Goal: Complete application form

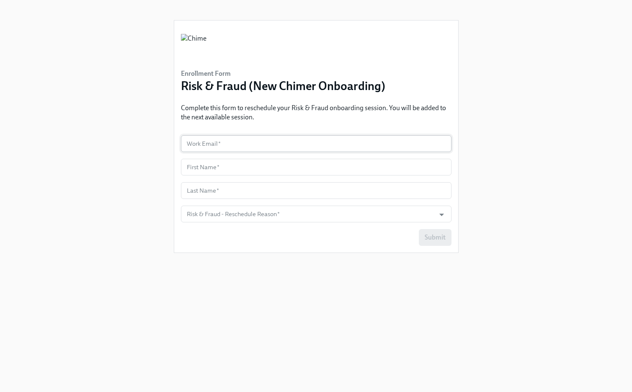
click at [221, 141] on input "text" at bounding box center [316, 143] width 271 height 17
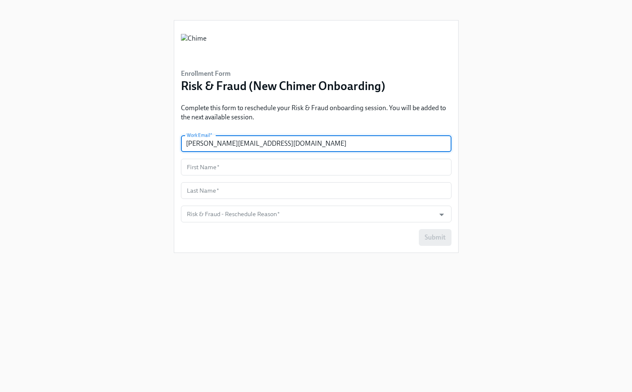
click at [236, 144] on input "[PERSON_NAME][EMAIL_ADDRESS][DOMAIN_NAME]" at bounding box center [316, 143] width 271 height 17
type input "[PERSON_NAME][EMAIL_ADDRESS][DOMAIN_NAME]"
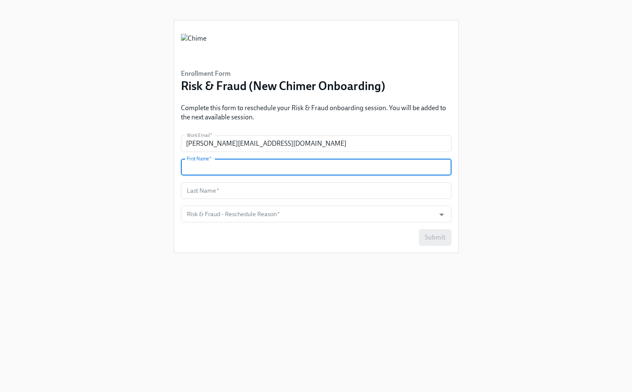
click at [242, 161] on input "text" at bounding box center [316, 167] width 271 height 17
type input "[PERSON_NAME]"
click at [289, 184] on input "text" at bounding box center [316, 190] width 271 height 17
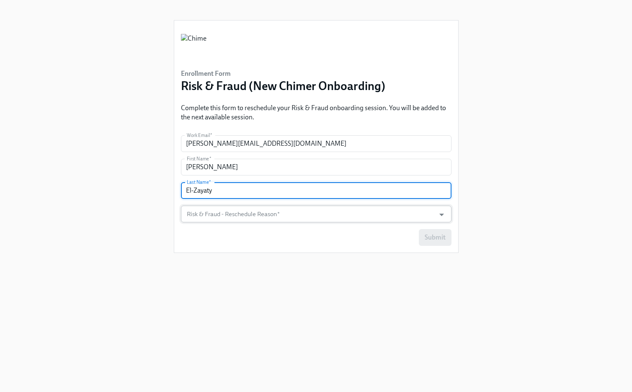
type input "El-Zayaty"
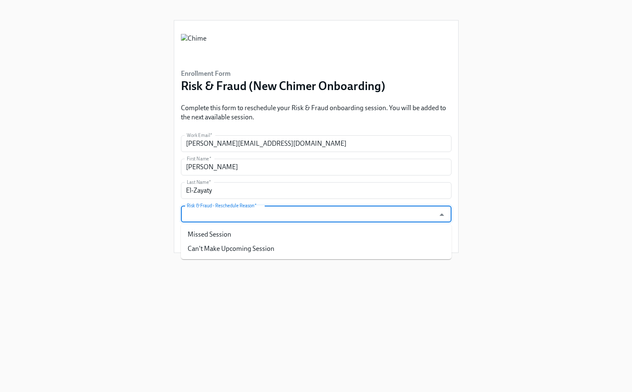
click at [316, 206] on input "Risk & Fraud - Reschedule Reason   *" at bounding box center [308, 214] width 246 height 17
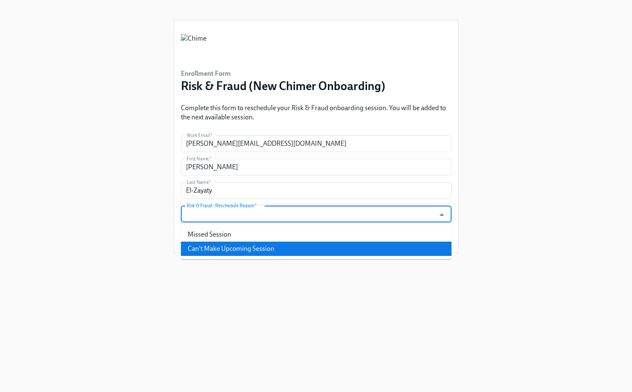
click at [298, 248] on li "Can't Make Upcoming Session" at bounding box center [316, 249] width 271 height 14
type input "Can't Make Upcoming Session"
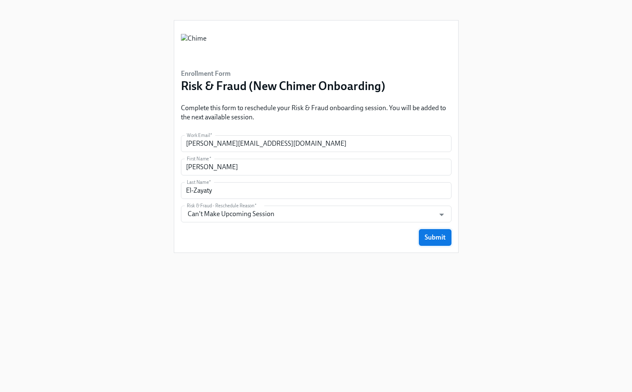
click at [432, 236] on span "Submit" at bounding box center [435, 237] width 21 height 8
